Goal: Task Accomplishment & Management: Use online tool/utility

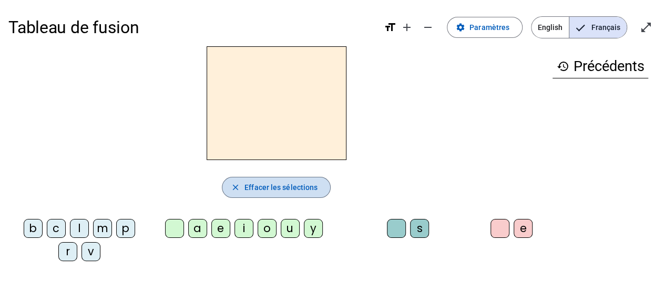
click at [280, 182] on span "Effacer les sélections" at bounding box center [281, 187] width 73 height 13
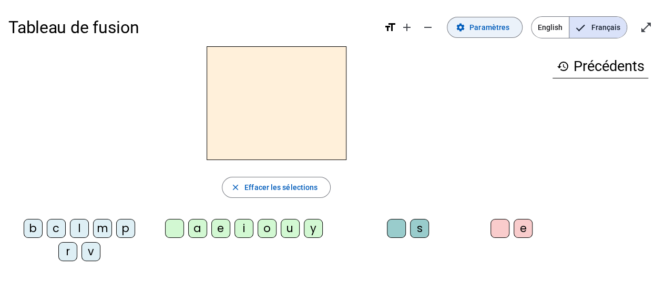
click at [462, 24] on mat-icon "settings" at bounding box center [460, 27] width 9 height 9
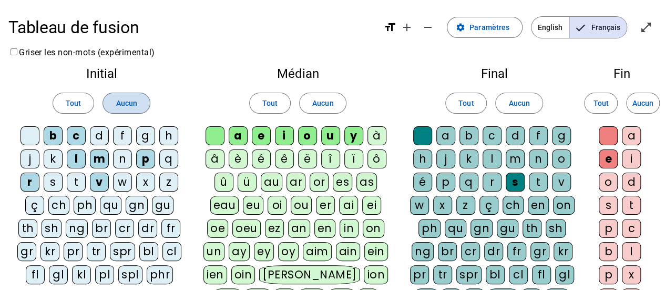
click at [122, 103] on span "Aucun" at bounding box center [126, 103] width 21 height 13
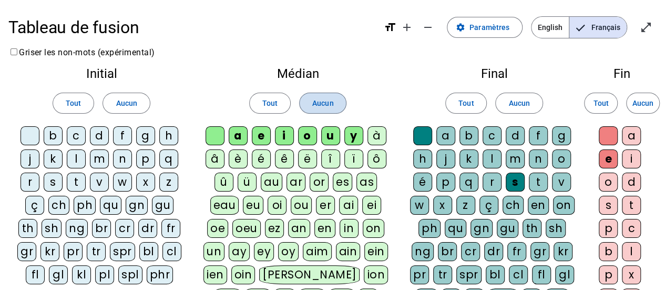
click at [322, 105] on span "Aucun" at bounding box center [322, 103] width 21 height 13
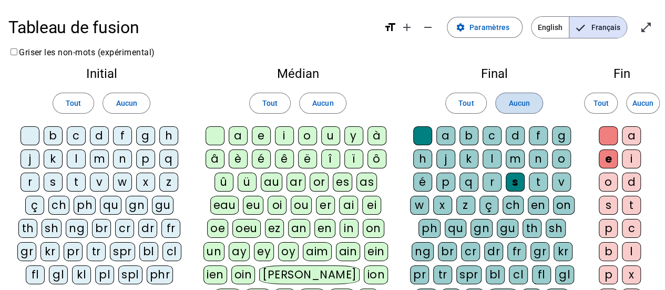
click at [523, 105] on span "Aucun" at bounding box center [519, 103] width 21 height 13
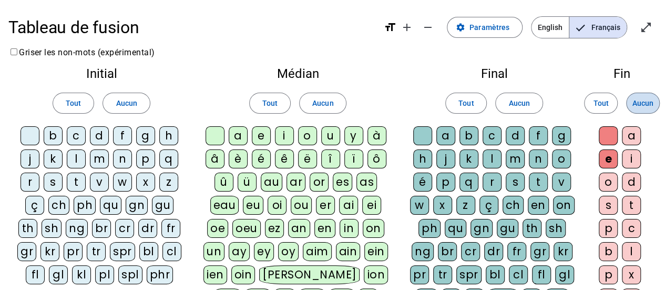
click at [636, 106] on span "Aucun" at bounding box center [643, 103] width 21 height 13
click at [141, 151] on div "p" at bounding box center [145, 158] width 19 height 19
click at [96, 160] on div "m" at bounding box center [99, 158] width 19 height 19
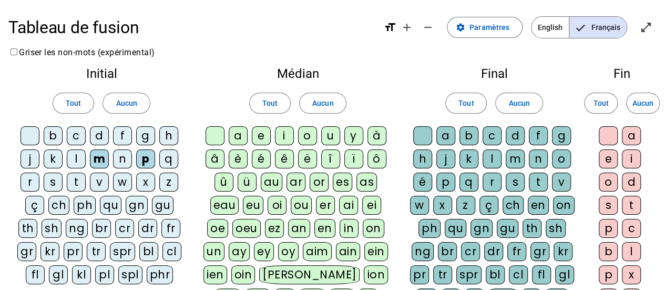
click at [97, 133] on div "d" at bounding box center [99, 135] width 19 height 19
click at [76, 158] on div "l" at bounding box center [76, 158] width 19 height 19
click at [31, 155] on div "j" at bounding box center [30, 158] width 19 height 19
click at [76, 181] on div "t" at bounding box center [76, 181] width 19 height 19
click at [121, 160] on div "n" at bounding box center [122, 158] width 19 height 19
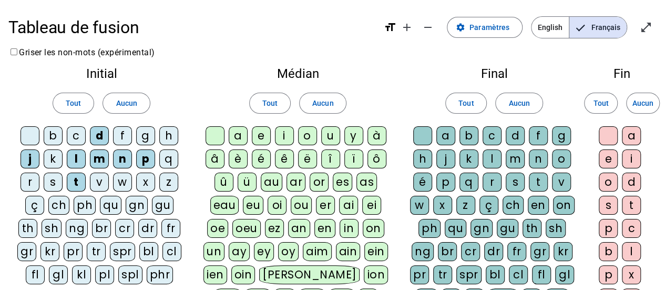
click at [54, 178] on div "s" at bounding box center [53, 181] width 19 height 19
click at [54, 135] on div "b" at bounding box center [53, 135] width 19 height 19
click at [53, 133] on div "b" at bounding box center [53, 135] width 19 height 19
click at [31, 137] on div at bounding box center [30, 135] width 19 height 19
click at [26, 139] on div at bounding box center [30, 135] width 19 height 19
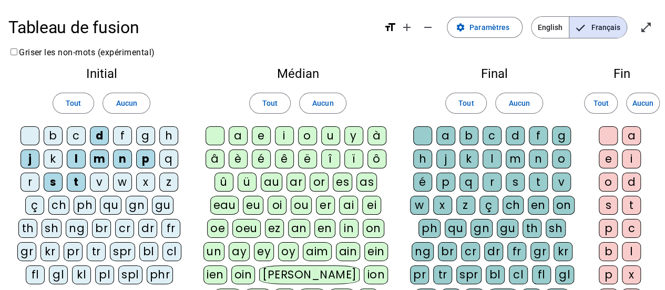
click at [323, 136] on div "u" at bounding box center [330, 135] width 19 height 19
click at [240, 141] on div "a" at bounding box center [238, 135] width 19 height 19
click at [263, 142] on div "e" at bounding box center [261, 135] width 19 height 19
click at [284, 138] on div "i" at bounding box center [284, 135] width 19 height 19
click at [308, 140] on div "o" at bounding box center [307, 135] width 19 height 19
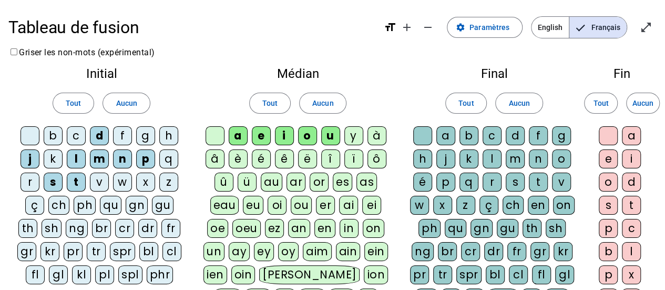
click at [423, 140] on div at bounding box center [422, 135] width 19 height 19
click at [492, 166] on div "l" at bounding box center [492, 158] width 19 height 19
click at [491, 187] on div "r" at bounding box center [492, 181] width 19 height 19
click at [605, 137] on div at bounding box center [608, 135] width 19 height 19
click at [605, 184] on div "o" at bounding box center [608, 181] width 19 height 19
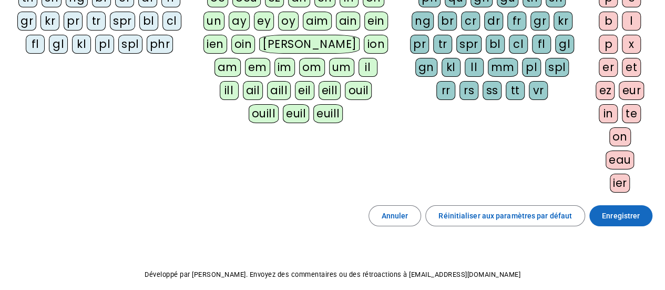
click at [617, 212] on span "Enregistrer" at bounding box center [621, 215] width 38 height 13
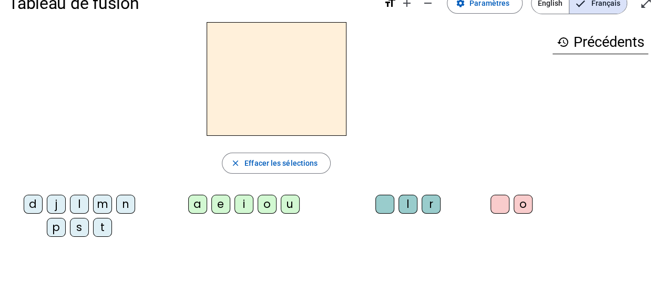
scroll to position [23, 0]
click at [66, 219] on div "p" at bounding box center [56, 228] width 19 height 19
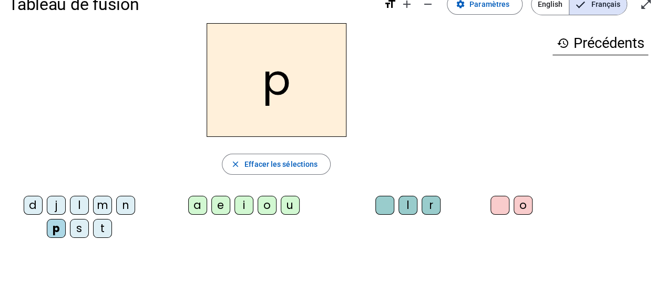
click at [289, 205] on div "u" at bounding box center [290, 205] width 19 height 19
click at [430, 205] on div "r" at bounding box center [431, 205] width 19 height 19
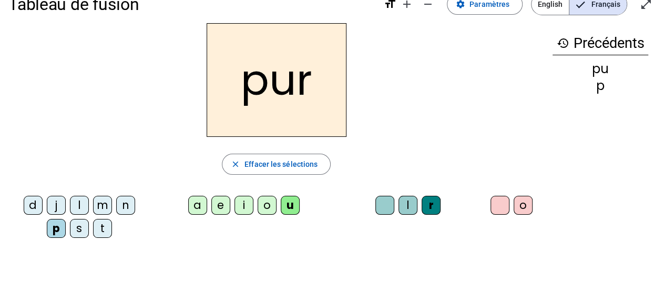
click at [93, 211] on div "m" at bounding box center [102, 205] width 19 height 19
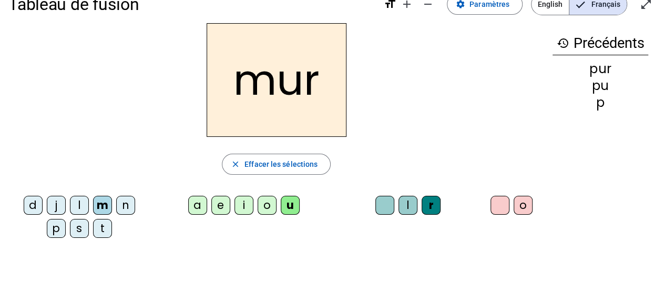
click at [24, 204] on div "d" at bounding box center [33, 205] width 19 height 19
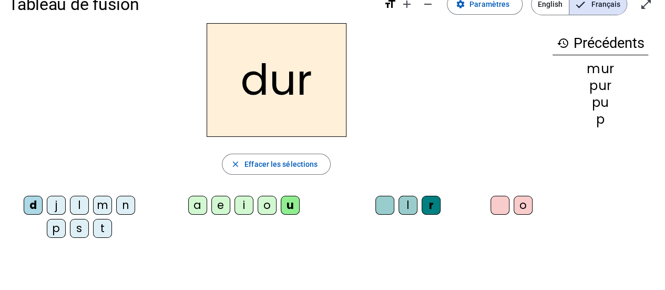
click at [378, 207] on div at bounding box center [384, 205] width 19 height 19
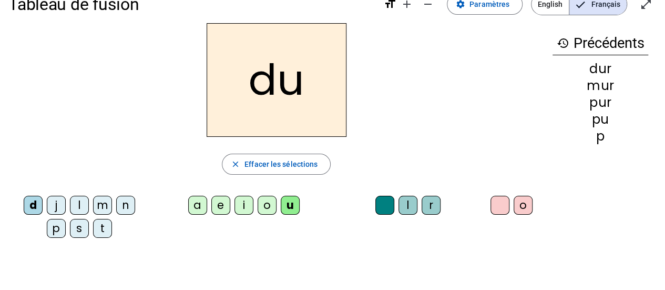
click at [70, 204] on div "l" at bounding box center [79, 205] width 19 height 19
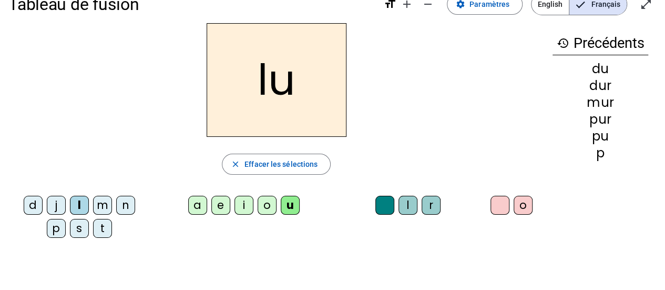
click at [406, 204] on div "l" at bounding box center [408, 205] width 19 height 19
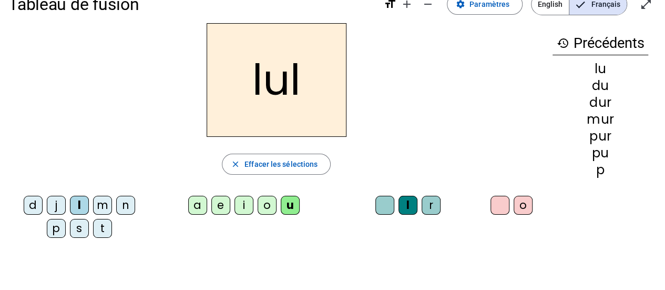
click at [382, 212] on div at bounding box center [384, 205] width 19 height 19
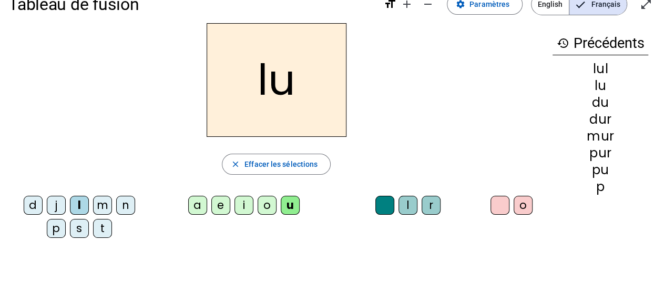
click at [193, 209] on div "a" at bounding box center [197, 205] width 19 height 19
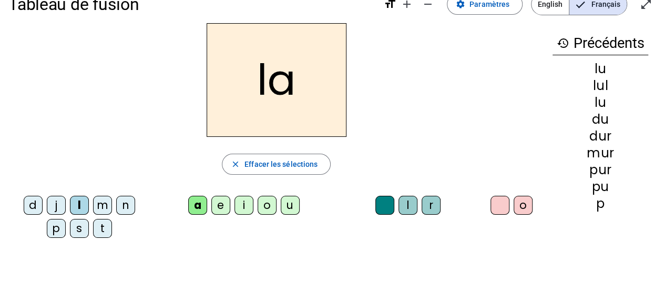
click at [93, 203] on div "m" at bounding box center [102, 205] width 19 height 19
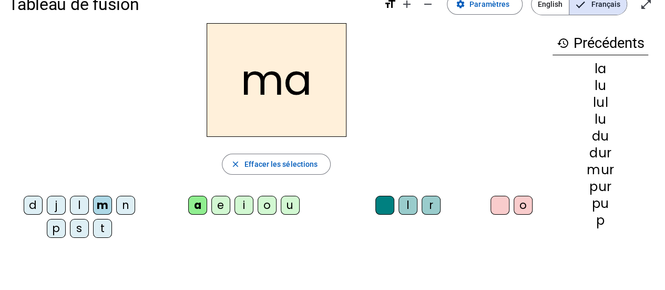
click at [218, 211] on div "e" at bounding box center [220, 205] width 19 height 19
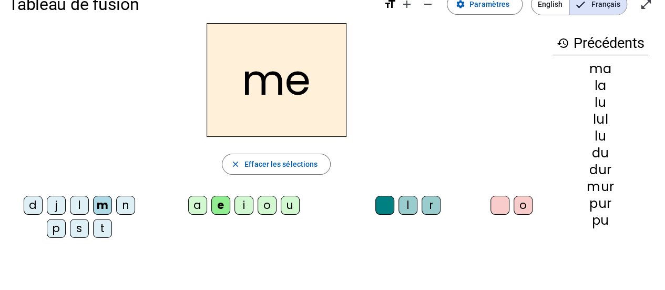
click at [47, 206] on div "j" at bounding box center [56, 205] width 19 height 19
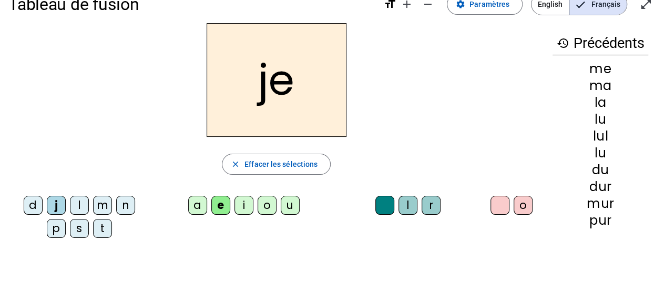
click at [24, 206] on div "d" at bounding box center [33, 205] width 19 height 19
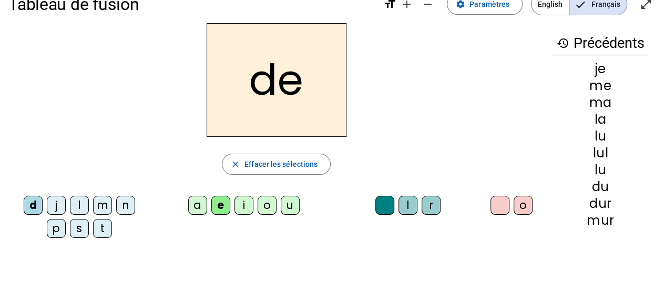
click at [93, 230] on div "t" at bounding box center [102, 228] width 19 height 19
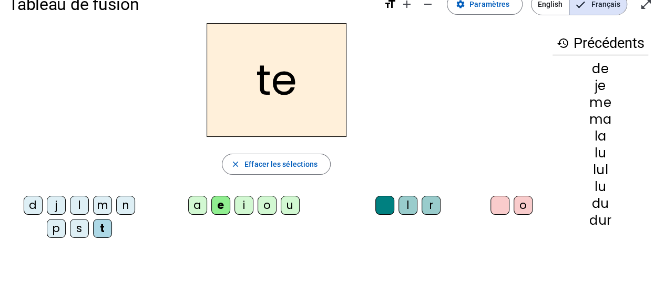
click at [116, 205] on div "n" at bounding box center [125, 205] width 19 height 19
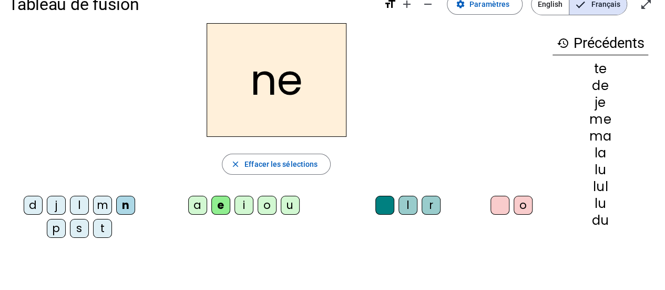
click at [70, 204] on div "l" at bounding box center [79, 205] width 19 height 19
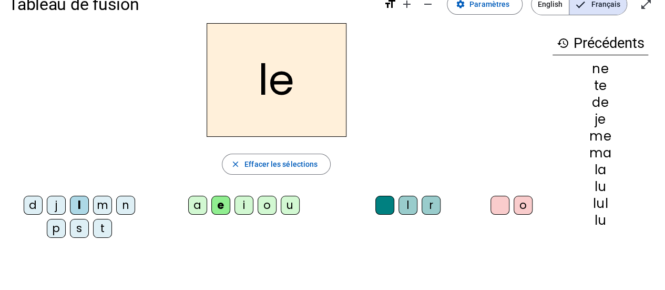
click at [242, 210] on div "i" at bounding box center [244, 205] width 19 height 19
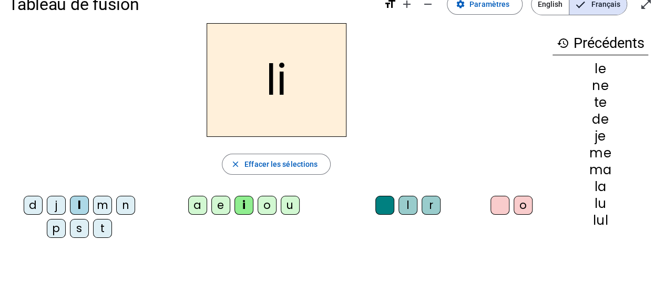
click at [116, 210] on div "n" at bounding box center [125, 205] width 19 height 19
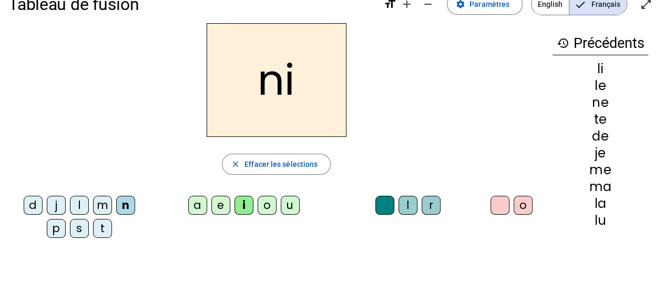
click at [70, 227] on div "s" at bounding box center [79, 228] width 19 height 19
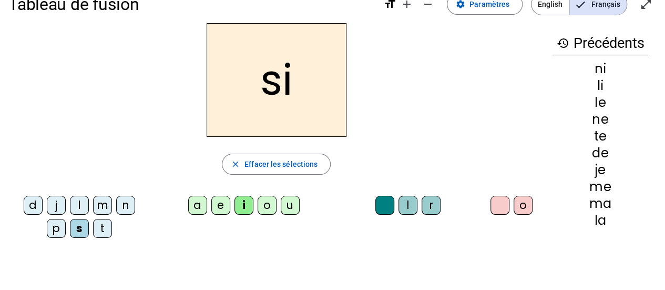
click at [70, 207] on div "l" at bounding box center [79, 205] width 19 height 19
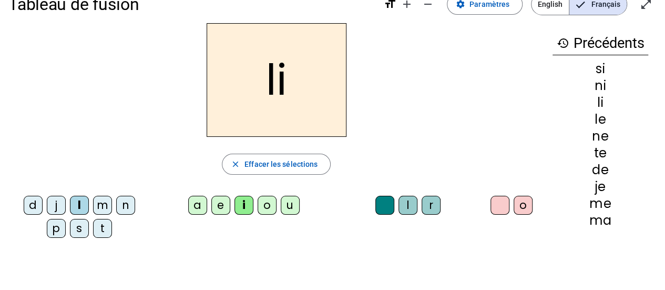
click at [70, 230] on div "s" at bounding box center [79, 228] width 19 height 19
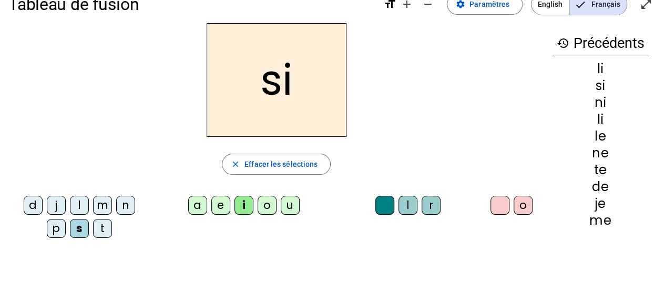
click at [406, 200] on div "l" at bounding box center [408, 205] width 19 height 19
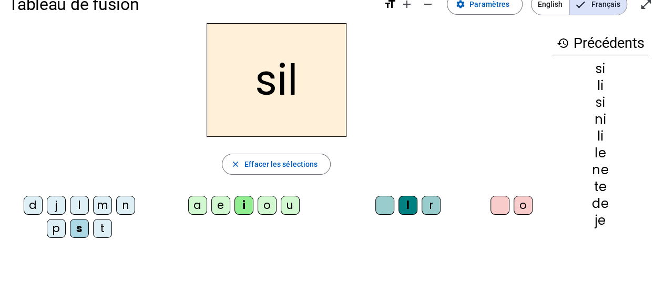
click at [518, 209] on div "o" at bounding box center [523, 205] width 19 height 19
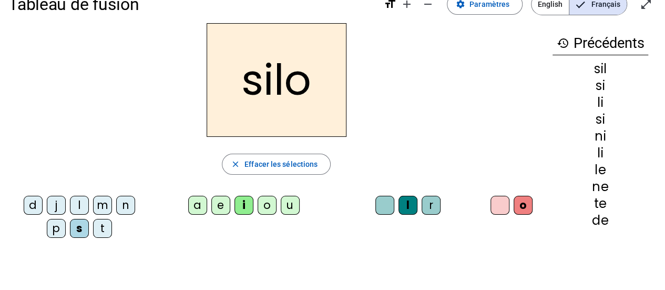
click at [501, 208] on div at bounding box center [500, 205] width 19 height 19
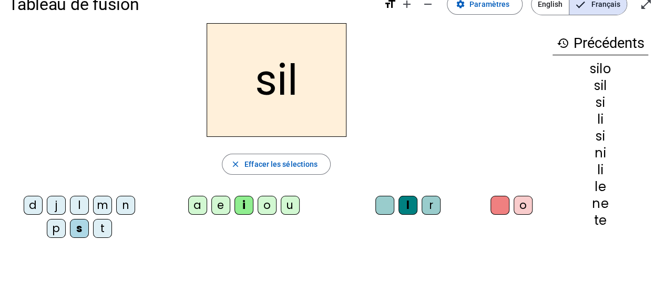
click at [383, 204] on div at bounding box center [384, 205] width 19 height 19
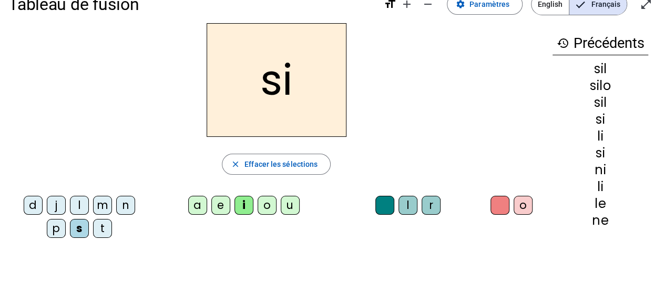
click at [116, 208] on div "n" at bounding box center [125, 205] width 19 height 19
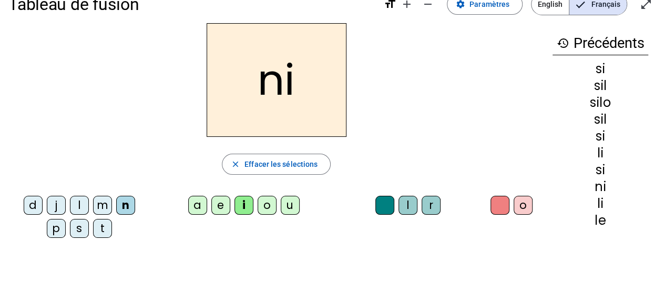
click at [405, 203] on div "l" at bounding box center [408, 205] width 19 height 19
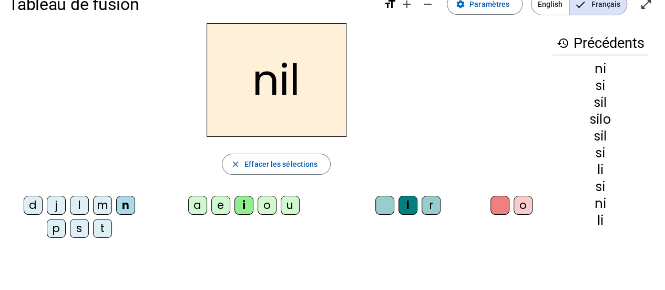
click at [197, 205] on div "a" at bounding box center [197, 205] width 19 height 19
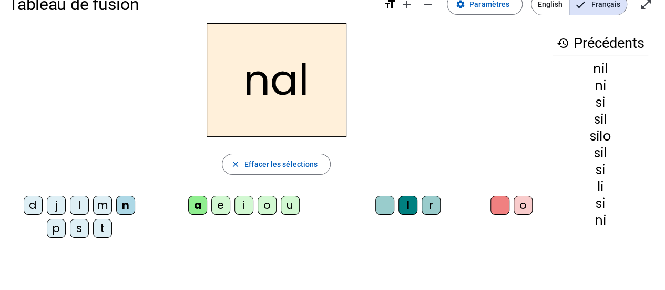
click at [93, 207] on div "m" at bounding box center [102, 205] width 19 height 19
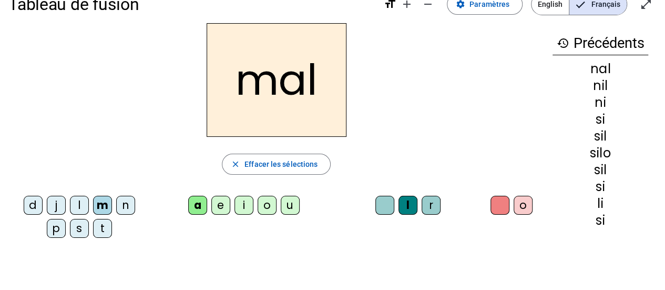
click at [521, 203] on div "o" at bounding box center [523, 205] width 19 height 19
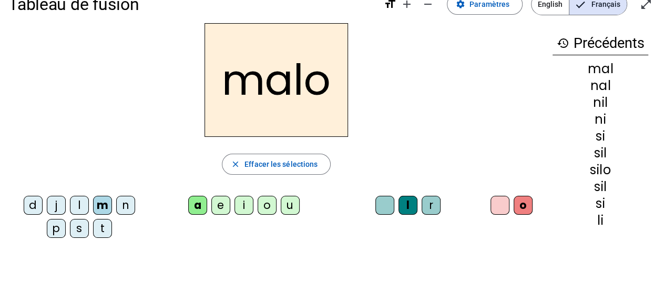
click at [502, 205] on div at bounding box center [500, 205] width 19 height 19
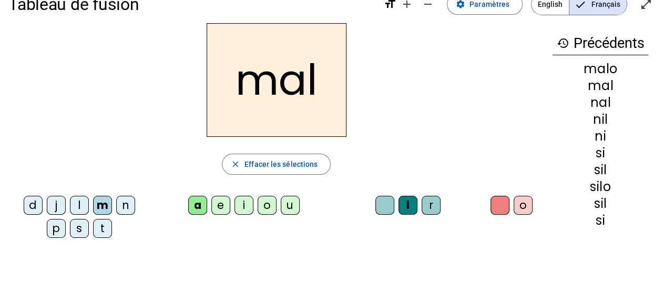
click at [384, 207] on div at bounding box center [384, 205] width 19 height 19
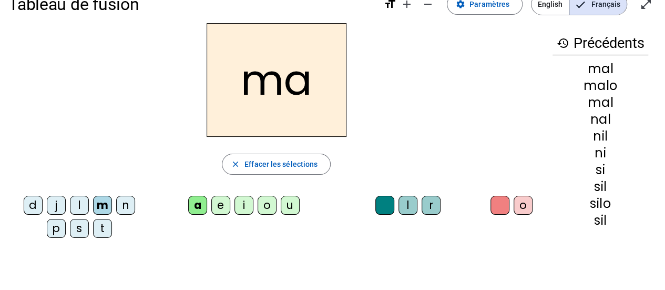
click at [24, 203] on div "d" at bounding box center [33, 205] width 19 height 19
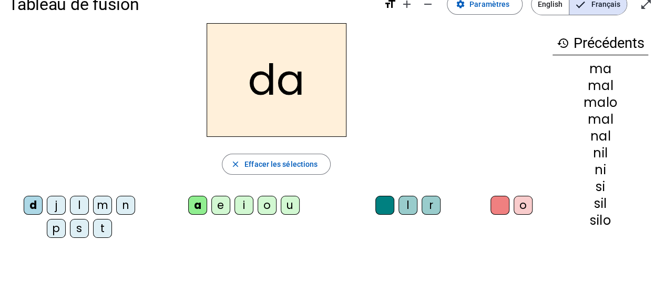
click at [93, 205] on div "m" at bounding box center [102, 205] width 19 height 19
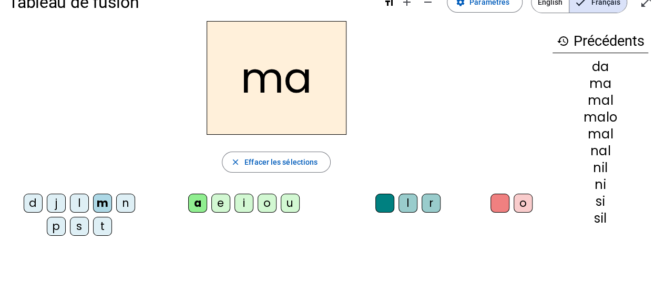
scroll to position [32, 0]
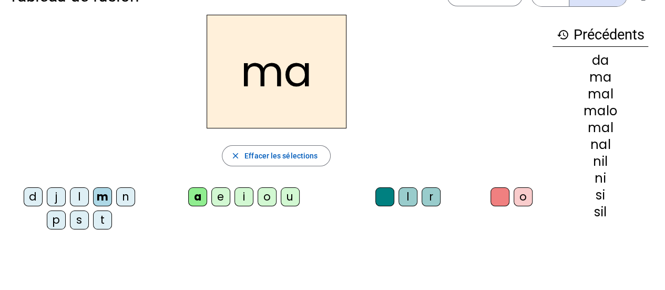
click at [94, 192] on div "m" at bounding box center [102, 196] width 19 height 19
click at [93, 194] on div "m" at bounding box center [102, 196] width 19 height 19
click at [47, 204] on div "j" at bounding box center [56, 196] width 19 height 19
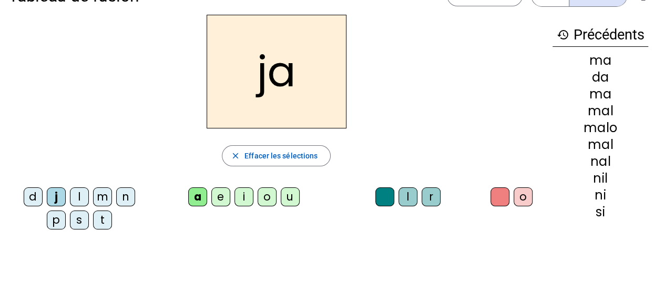
click at [222, 201] on div "e" at bounding box center [220, 196] width 19 height 19
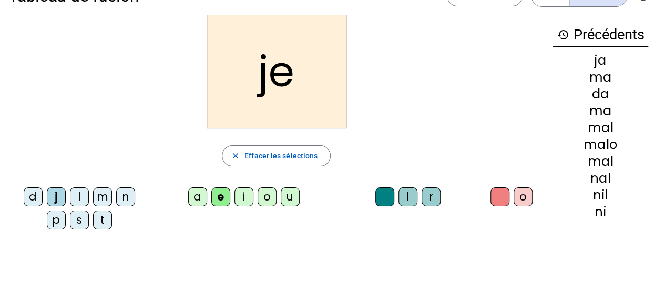
click at [97, 222] on div "t" at bounding box center [102, 219] width 19 height 19
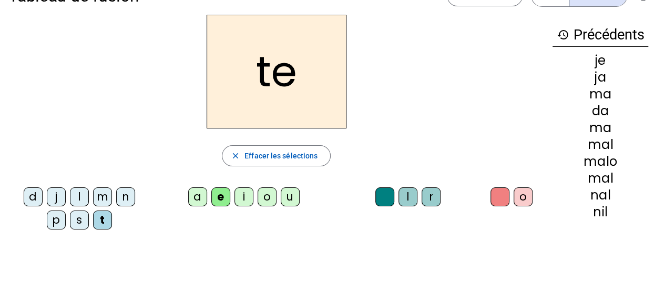
click at [242, 194] on div "i" at bounding box center [244, 196] width 19 height 19
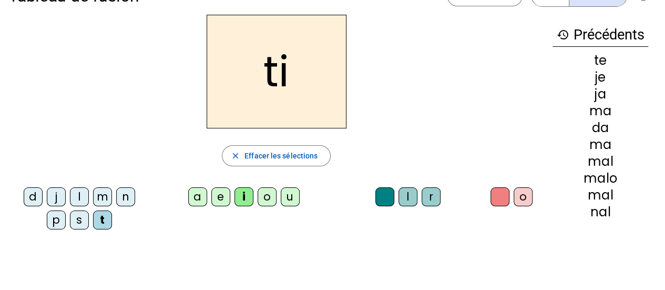
click at [406, 196] on div "l" at bounding box center [408, 196] width 19 height 19
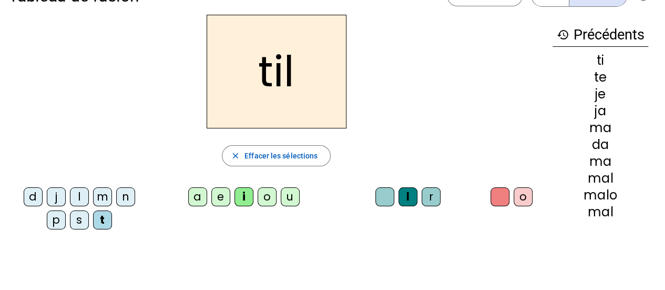
click at [514, 201] on div "o" at bounding box center [523, 196] width 19 height 19
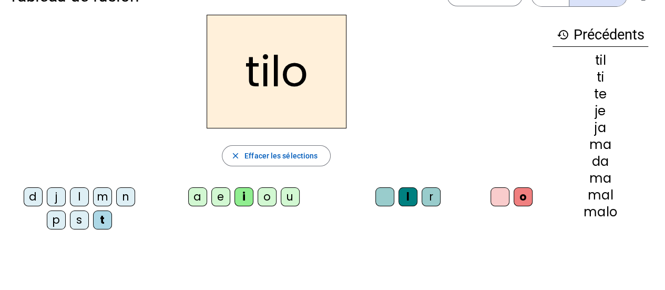
click at [493, 201] on div at bounding box center [500, 196] width 19 height 19
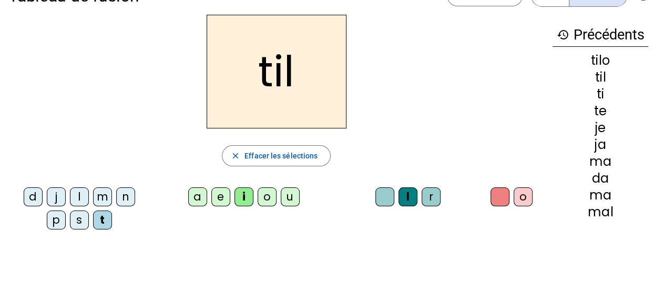
click at [385, 201] on div at bounding box center [384, 196] width 19 height 19
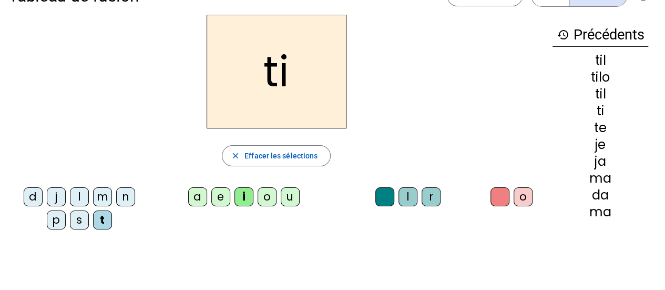
click at [202, 196] on div "a" at bounding box center [197, 196] width 19 height 19
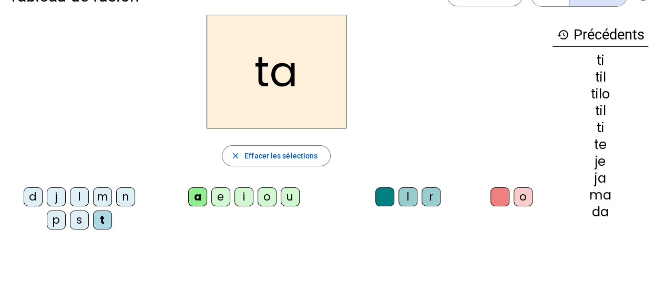
click at [406, 198] on div "l" at bounding box center [408, 196] width 19 height 19
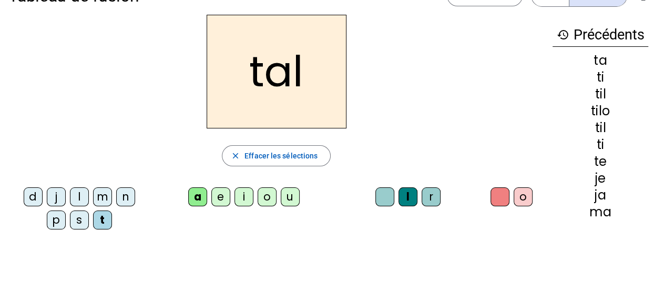
click at [242, 196] on div "i" at bounding box center [244, 196] width 19 height 19
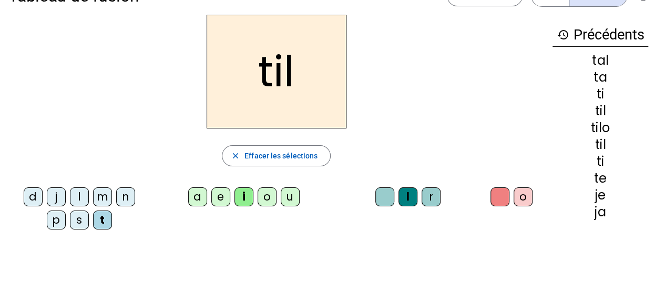
click at [387, 196] on div at bounding box center [384, 196] width 19 height 19
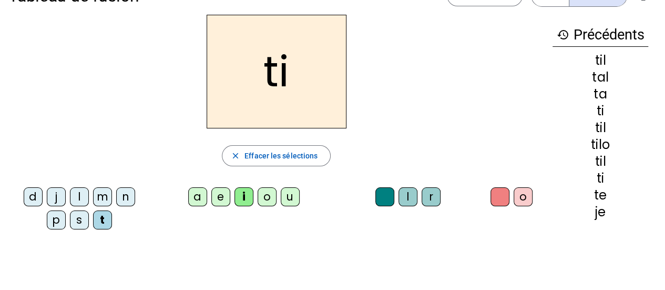
click at [223, 201] on div "e" at bounding box center [220, 196] width 19 height 19
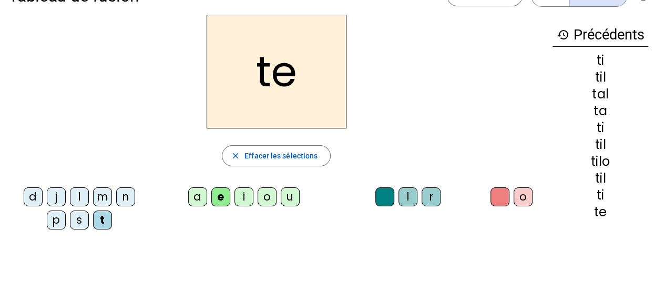
click at [70, 196] on div "l" at bounding box center [79, 196] width 19 height 19
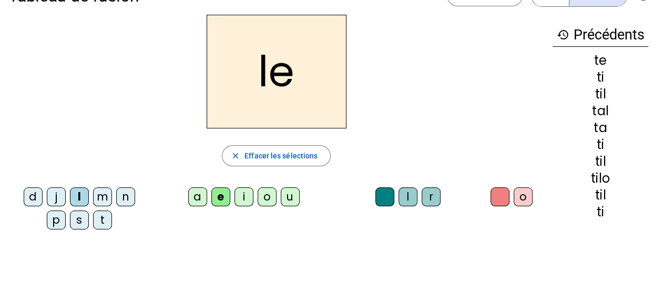
click at [242, 195] on div "i" at bounding box center [244, 196] width 19 height 19
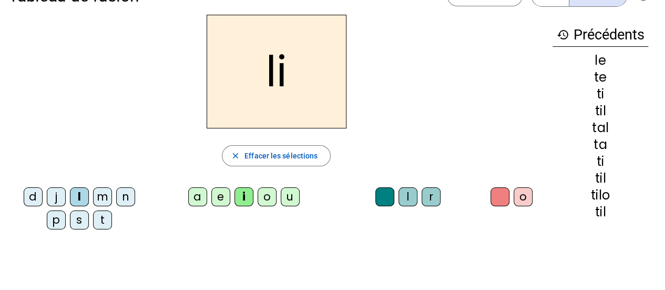
click at [434, 197] on div "r" at bounding box center [431, 196] width 19 height 19
